Goal: Task Accomplishment & Management: Complete application form

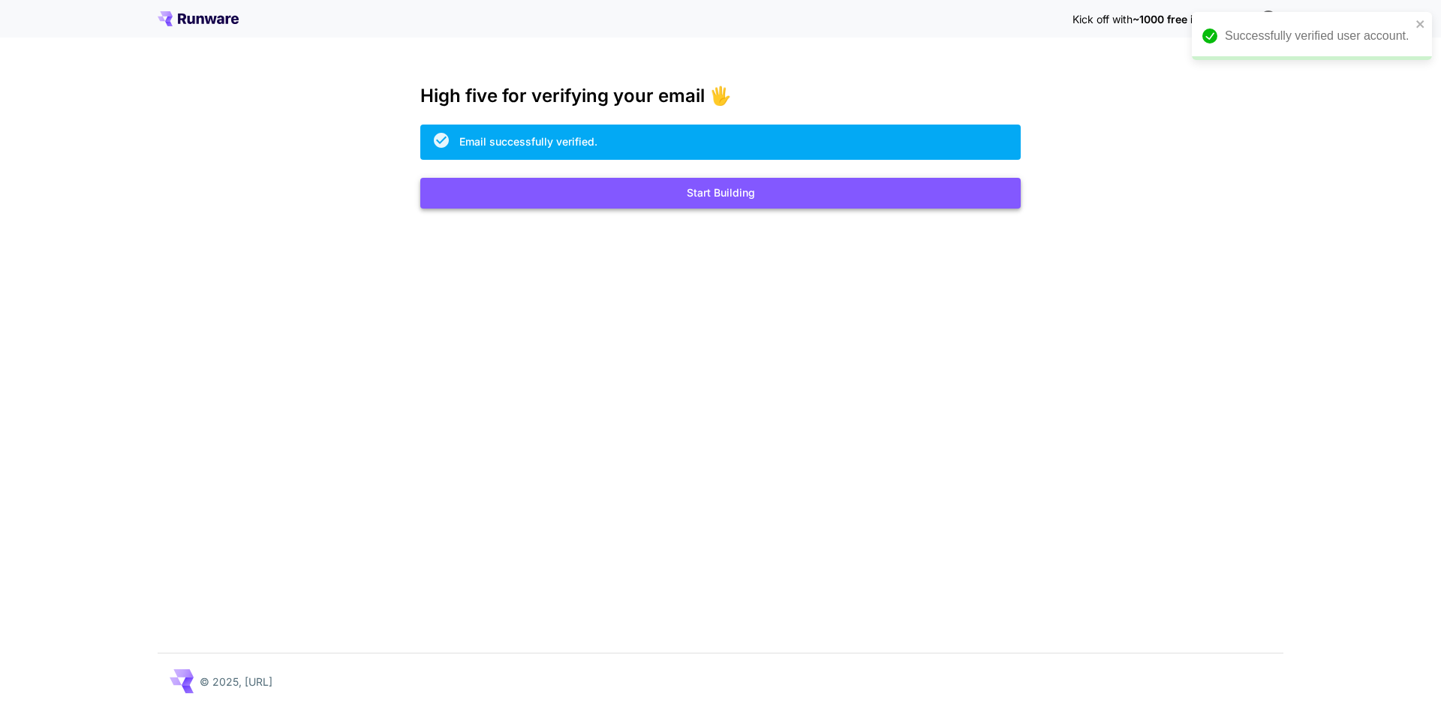
click at [675, 194] on button "Start Building" at bounding box center [720, 193] width 600 height 31
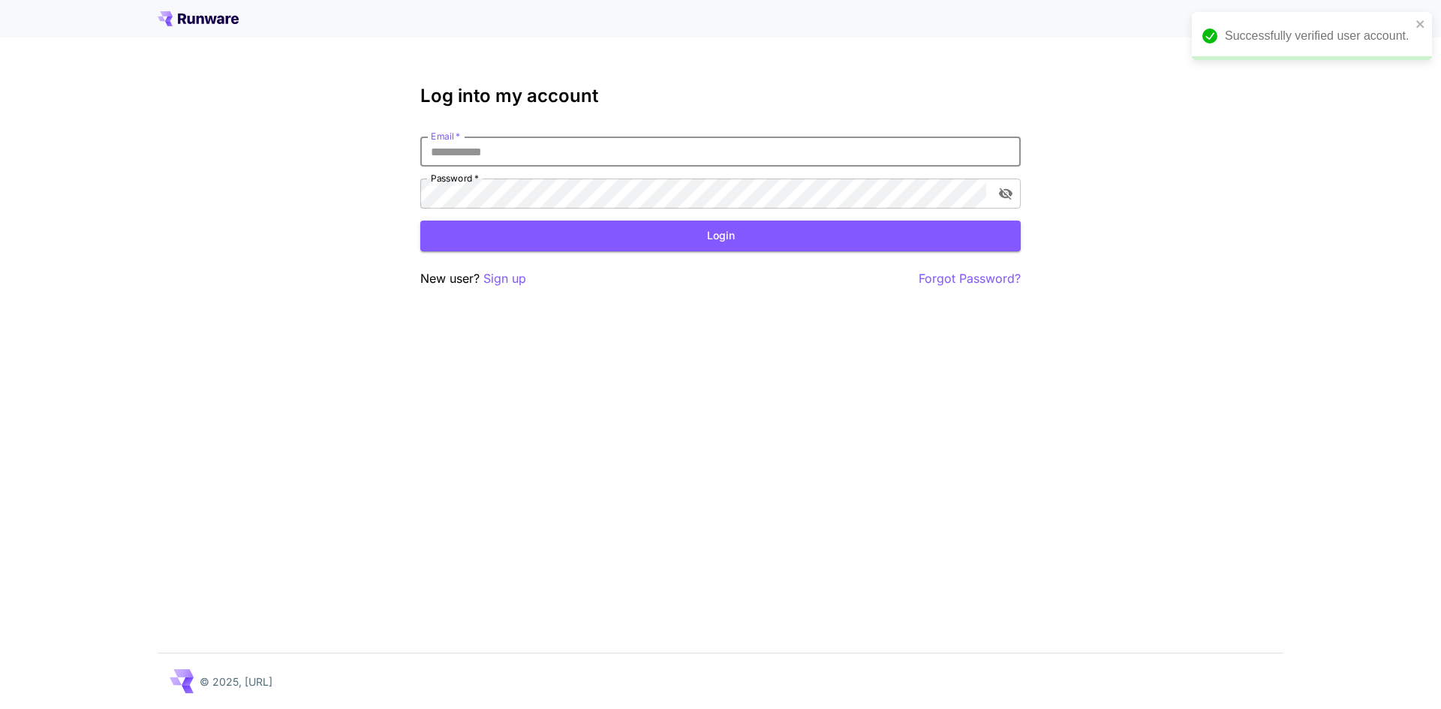
click at [612, 161] on input "Email   *" at bounding box center [720, 152] width 600 height 30
click at [605, 152] on input "Email   *" at bounding box center [720, 152] width 600 height 30
